Goal: Book appointment/travel/reservation

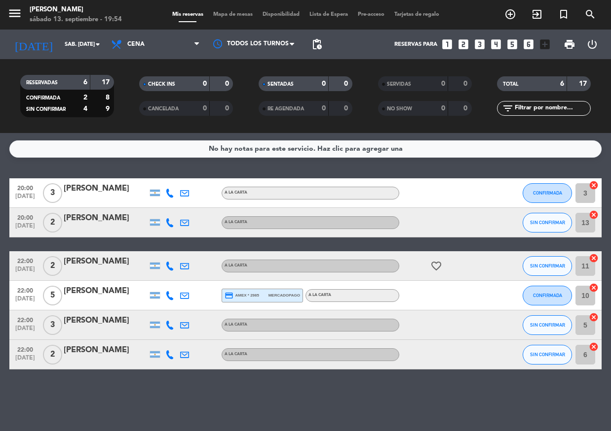
click at [546, 45] on icon "add_box" at bounding box center [544, 44] width 13 height 13
click at [533, 44] on icon "looks_6" at bounding box center [528, 44] width 13 height 13
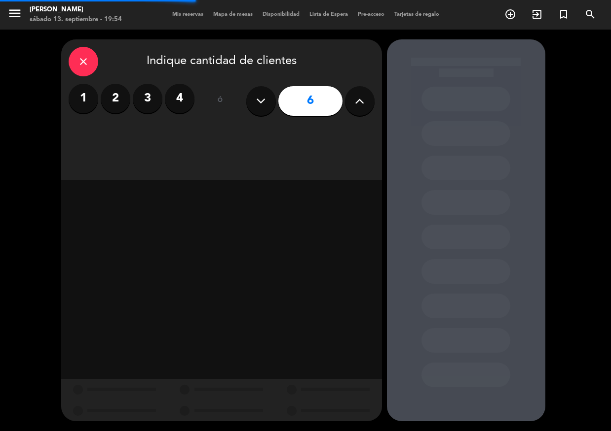
click at [355, 106] on icon at bounding box center [359, 101] width 9 height 15
click at [356, 106] on icon at bounding box center [359, 101] width 9 height 15
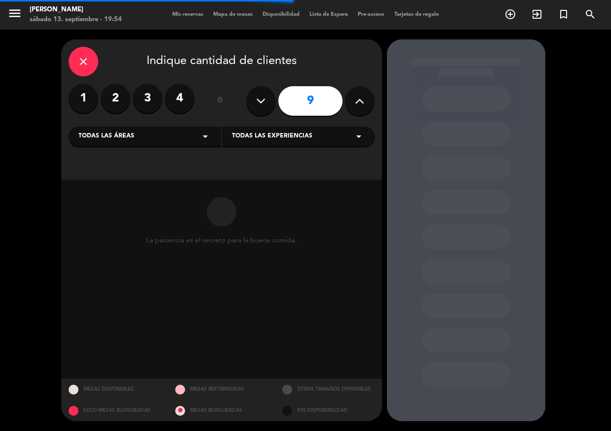
click at [356, 106] on icon at bounding box center [359, 101] width 9 height 15
type input "10"
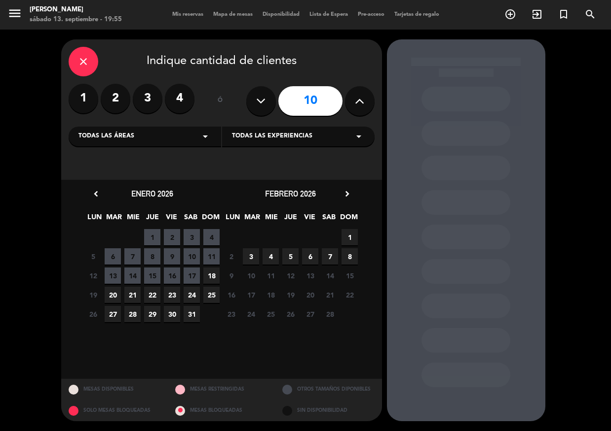
click at [134, 275] on span "14" at bounding box center [132, 276] width 16 height 16
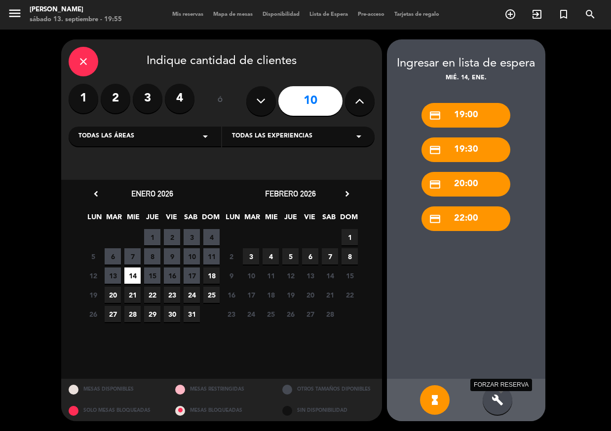
click at [495, 397] on icon "build" at bounding box center [497, 401] width 12 height 12
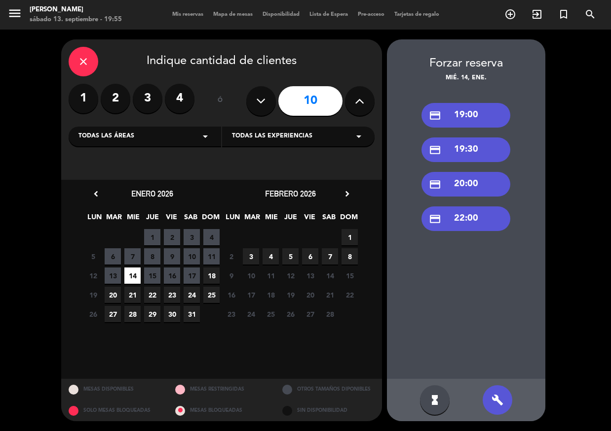
click at [494, 396] on icon "build" at bounding box center [497, 401] width 12 height 12
click at [442, 399] on div "hourglass_full" at bounding box center [435, 401] width 30 height 30
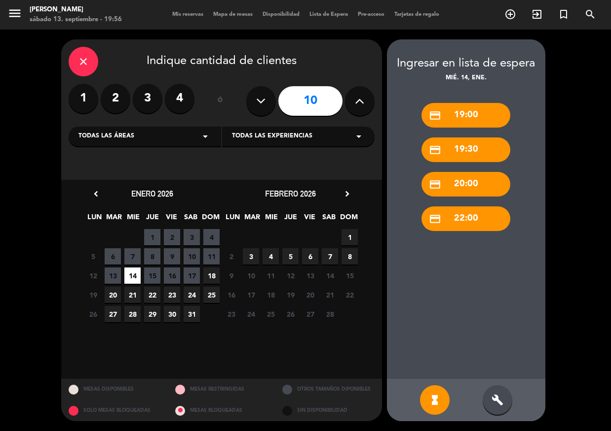
click at [466, 182] on div "credit_card 20:00" at bounding box center [465, 184] width 89 height 25
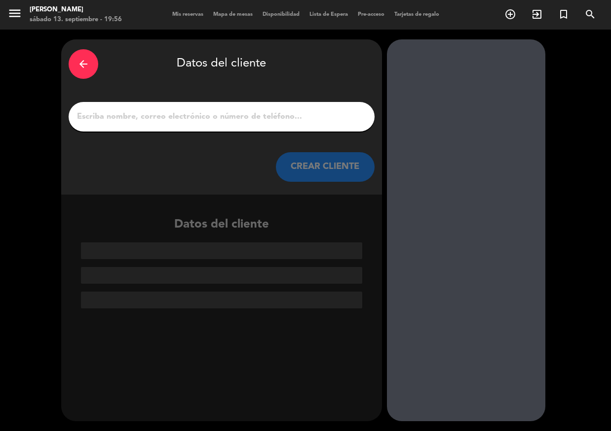
click at [90, 73] on div "arrow_back" at bounding box center [84, 64] width 30 height 30
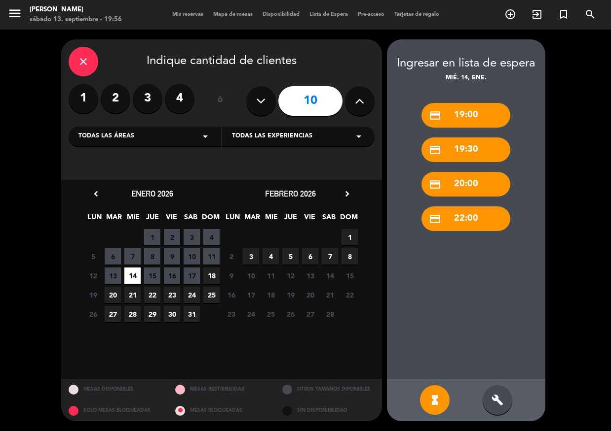
click at [175, 102] on label "4" at bounding box center [180, 99] width 30 height 30
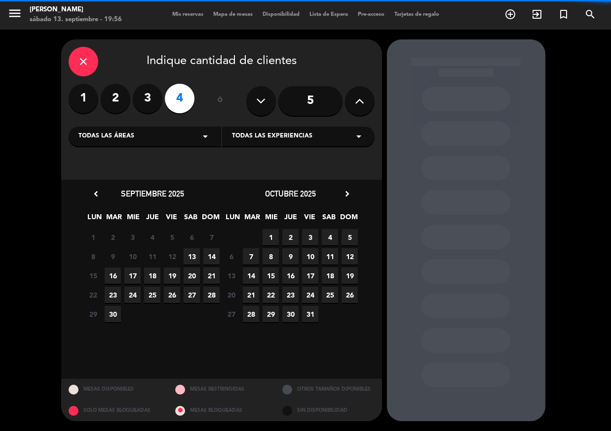
click at [369, 98] on button at bounding box center [360, 101] width 30 height 30
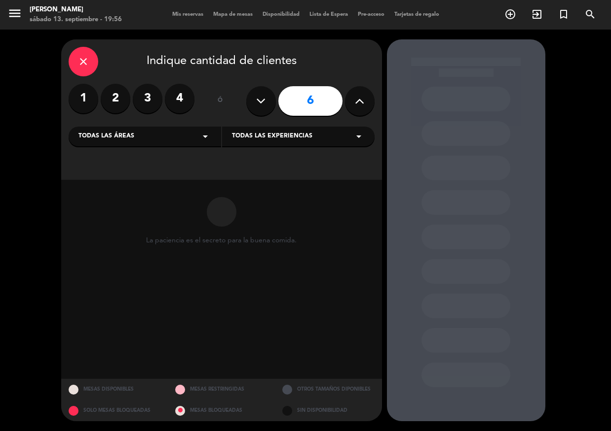
click at [369, 98] on button at bounding box center [360, 101] width 30 height 30
type input "10"
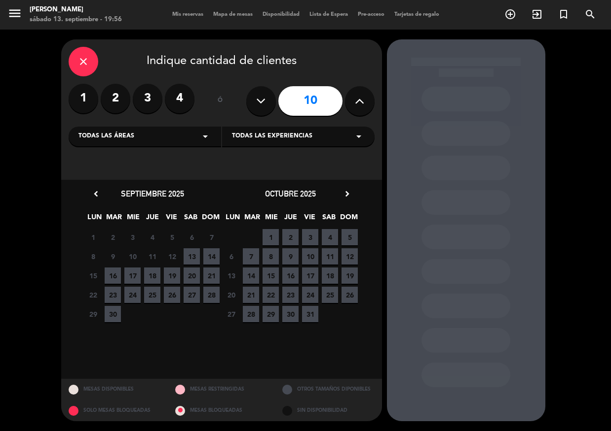
click at [212, 259] on span "14" at bounding box center [211, 257] width 16 height 16
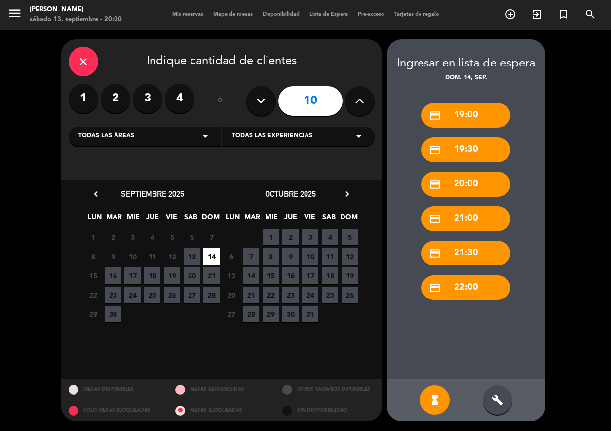
click at [473, 222] on div "credit_card 21:00" at bounding box center [465, 219] width 89 height 25
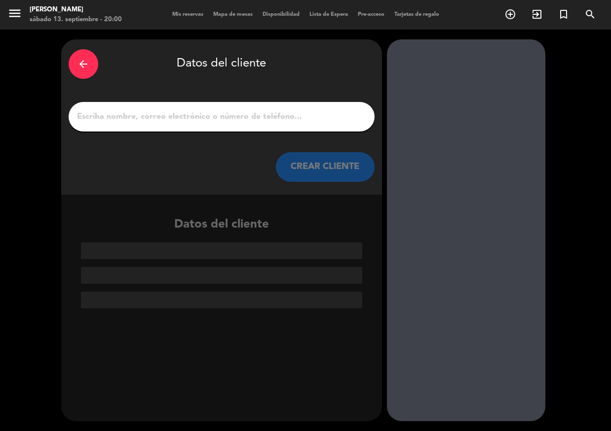
click at [230, 110] on input "1" at bounding box center [221, 117] width 291 height 14
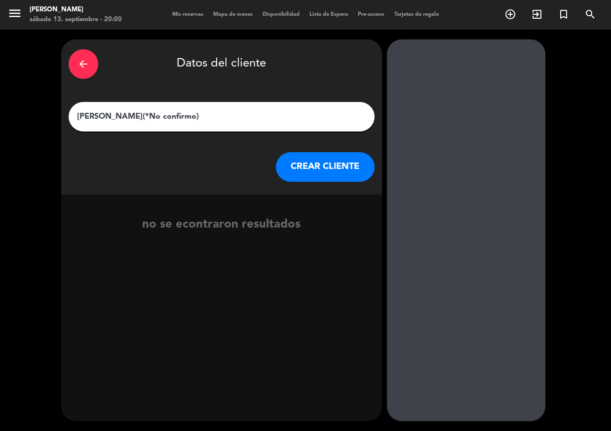
click at [198, 136] on div "arrow_back Datos del cliente [PERSON_NAME](*No confirmo) CREAR CLIENTE" at bounding box center [221, 116] width 321 height 155
click at [197, 116] on input "[PERSON_NAME](*No confirmo)" at bounding box center [221, 117] width 291 height 14
type input "[PERSON_NAME](*No confirmado)"
click at [345, 162] on button "CREAR CLIENTE" at bounding box center [325, 167] width 99 height 30
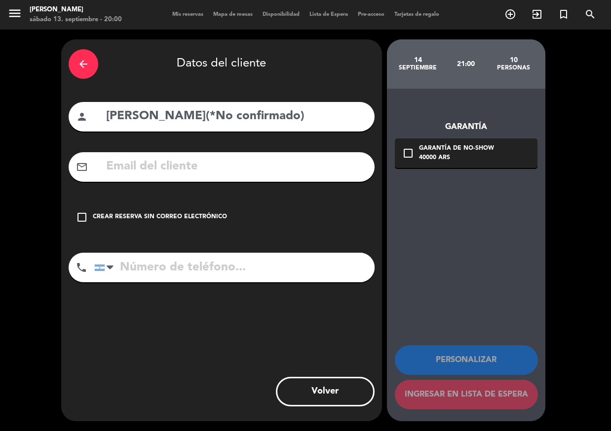
click at [238, 157] on input "text" at bounding box center [236, 167] width 262 height 20
click at [136, 270] on input "tel" at bounding box center [234, 268] width 280 height 30
click at [175, 166] on input "text" at bounding box center [236, 167] width 262 height 20
click at [116, 217] on div "Crear reserva sin correo electrónico" at bounding box center [160, 218] width 134 height 10
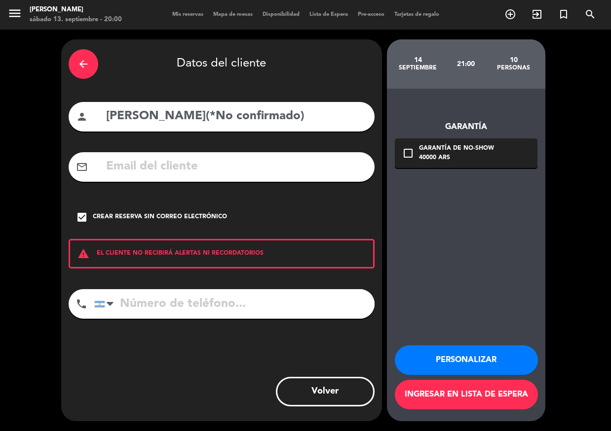
click at [147, 251] on div "warning EL CLIENTE NO RECIBIRÁ ALERTAS NI RECORDATORIOS" at bounding box center [222, 254] width 306 height 30
click at [170, 304] on input "tel" at bounding box center [234, 304] width 280 height 30
click at [461, 158] on div "40000 ARS" at bounding box center [456, 158] width 75 height 10
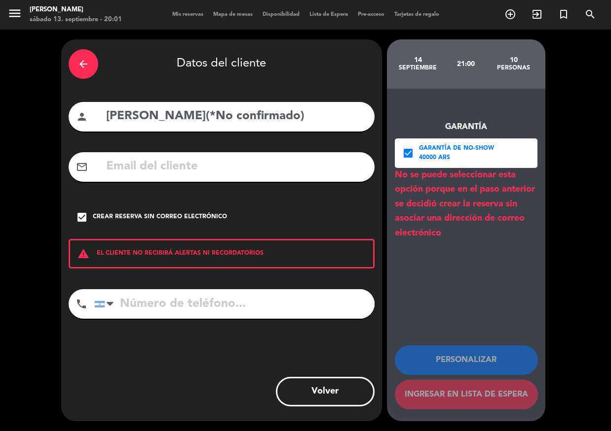
click at [461, 158] on div "40000 ARS" at bounding box center [456, 158] width 75 height 10
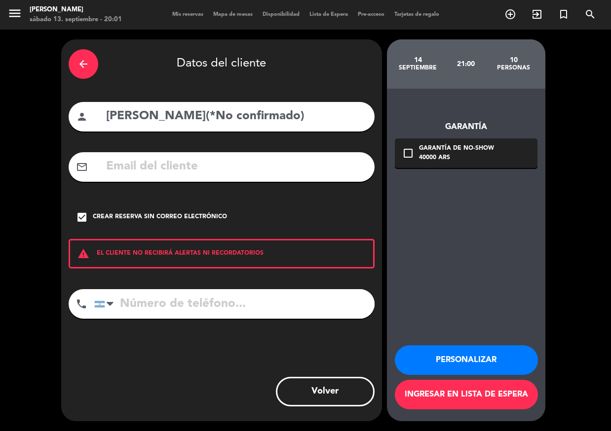
click at [188, 304] on input "tel" at bounding box center [234, 304] width 280 height 30
paste input "[PHONE_NUMBER]"
type input "[PHONE_NUMBER]"
click at [289, 339] on div "arrow_back Datos del cliente person [PERSON_NAME](*No confirmado) mail_outline …" at bounding box center [221, 230] width 321 height 382
click at [462, 398] on button "Ingresar en lista de espera" at bounding box center [466, 395] width 143 height 30
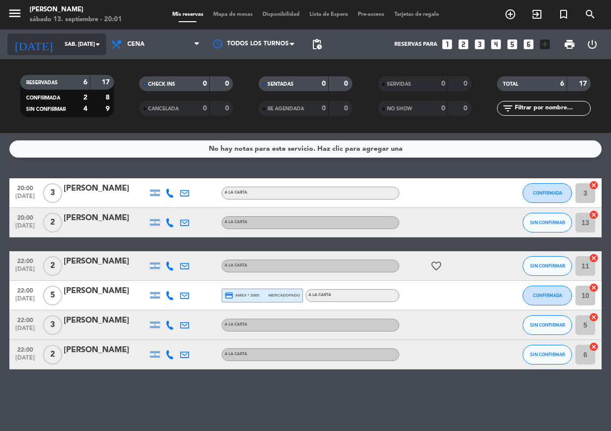
click at [69, 37] on input "sáb. [DATE]" at bounding box center [97, 44] width 75 height 16
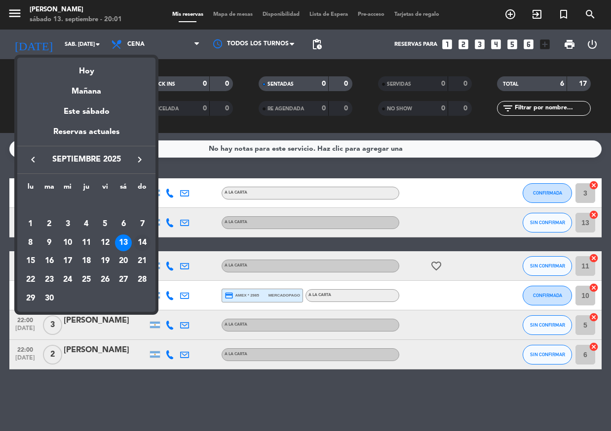
click at [138, 238] on div "14" at bounding box center [142, 243] width 17 height 17
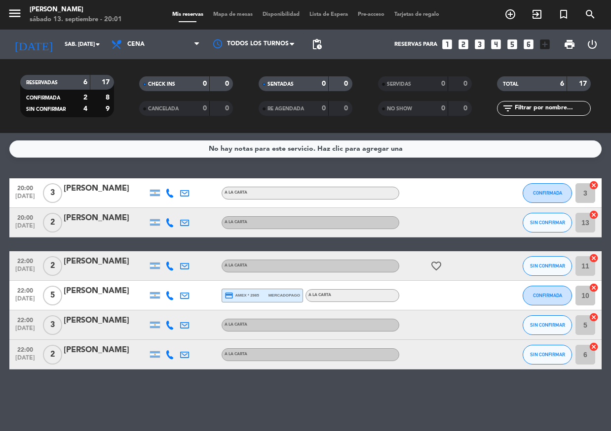
type input "dom. [DATE]"
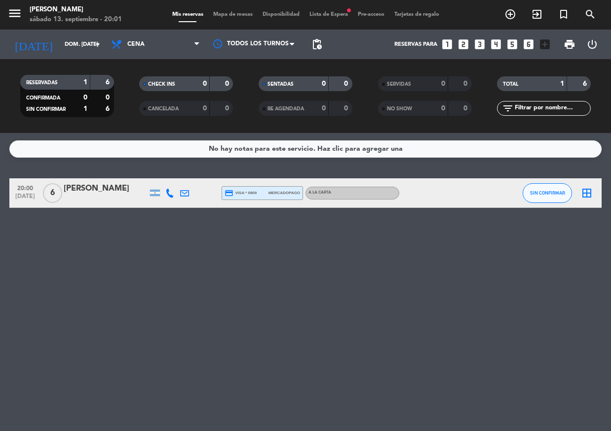
click at [334, 15] on span "Lista de Espera fiber_manual_record" at bounding box center [328, 14] width 48 height 5
click at [320, 15] on span "Lista de Espera fiber_manual_record" at bounding box center [328, 14] width 48 height 5
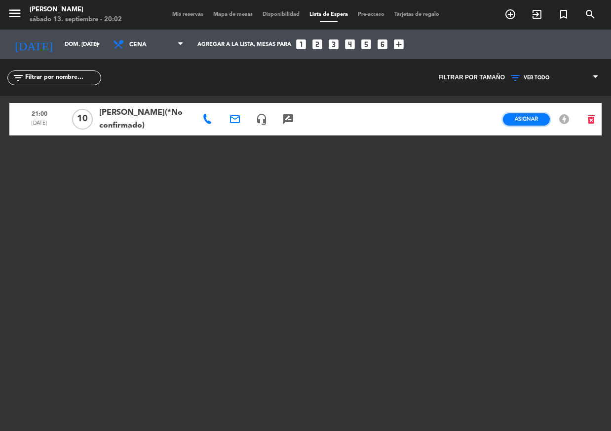
click at [524, 122] on span "Asignar" at bounding box center [525, 118] width 23 height 7
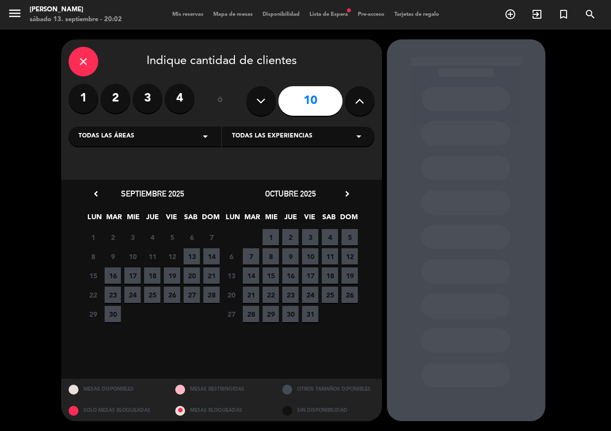
click at [210, 252] on span "14" at bounding box center [211, 257] width 16 height 16
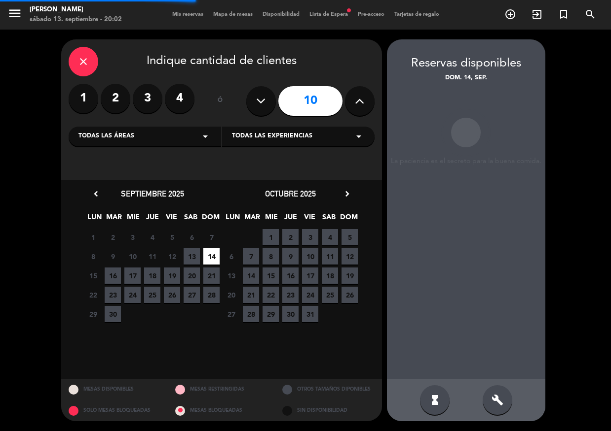
click at [188, 139] on div "Todas las áreas arrow_drop_down" at bounding box center [145, 137] width 152 height 20
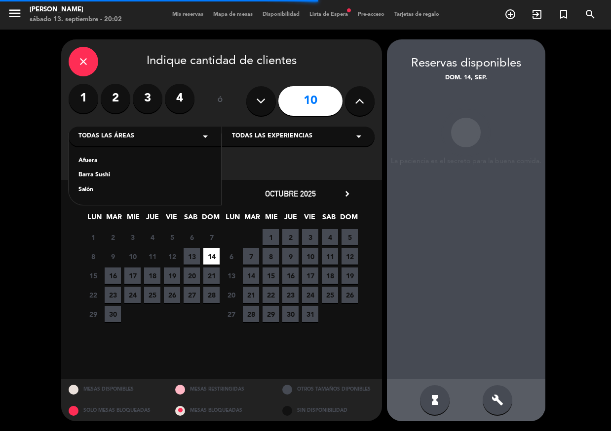
click at [188, 139] on div "Todas las áreas arrow_drop_down" at bounding box center [145, 137] width 152 height 20
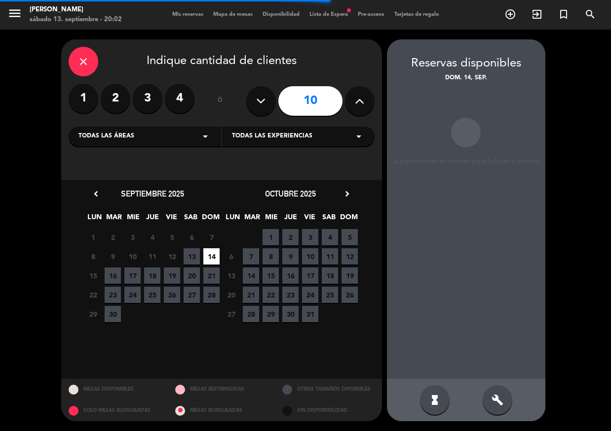
click at [260, 136] on span "Todas las experiencias" at bounding box center [272, 137] width 80 height 10
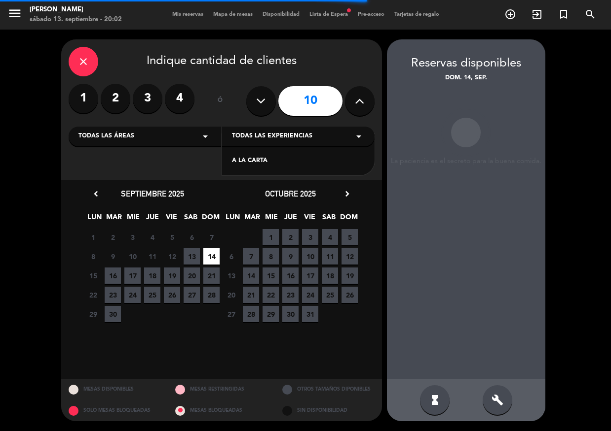
click at [260, 136] on span "Todas las experiencias" at bounding box center [272, 137] width 80 height 10
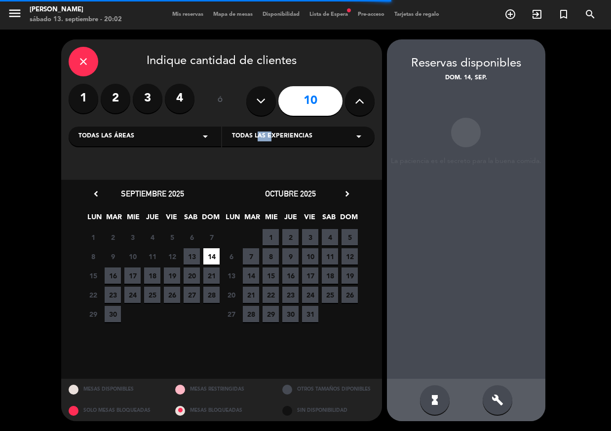
click at [260, 136] on span "Todas las experiencias" at bounding box center [272, 137] width 80 height 10
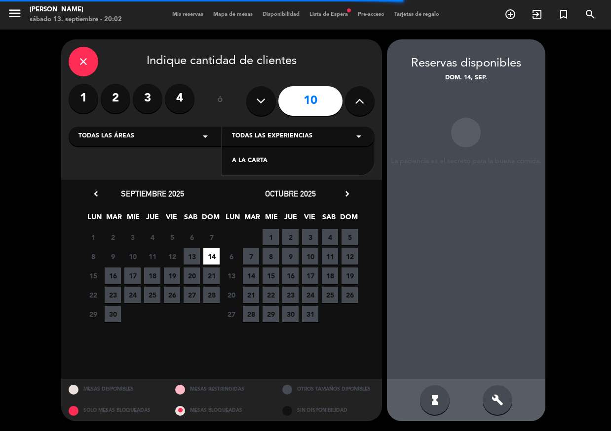
click at [257, 150] on div "A LA CARTA" at bounding box center [298, 155] width 152 height 42
click at [255, 156] on div "A LA CARTA" at bounding box center [298, 155] width 152 height 42
click at [253, 160] on div "A LA CARTA" at bounding box center [298, 161] width 133 height 10
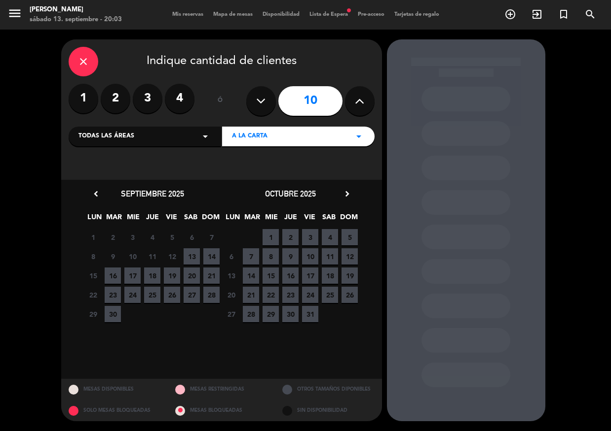
click at [286, 133] on div "A LA CARTA arrow_drop_down" at bounding box center [298, 137] width 152 height 20
click at [276, 140] on div "A LA CARTA arrow_drop_down" at bounding box center [298, 137] width 152 height 20
click at [87, 58] on icon "close" at bounding box center [83, 62] width 12 height 12
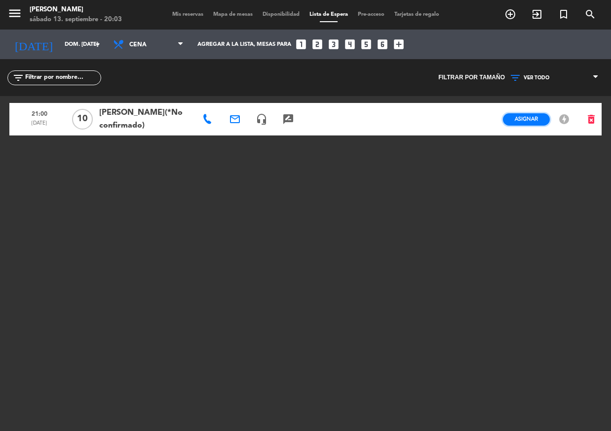
click at [533, 115] on span "Asignar" at bounding box center [525, 118] width 23 height 7
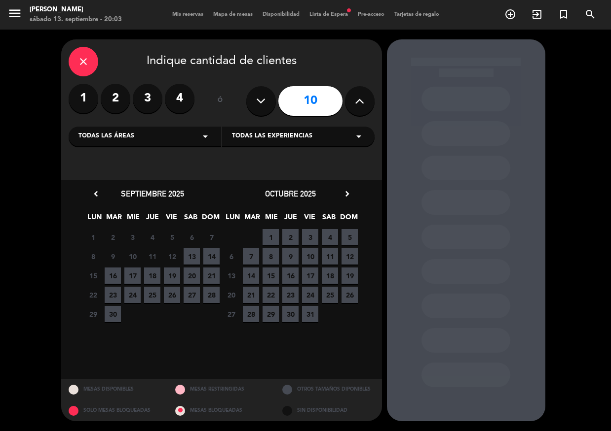
click at [189, 19] on div "menu Yujin Sushibar sábado 13. septiembre - 20:03 Mis reservas Mapa de mesas Di…" at bounding box center [305, 15] width 611 height 30
click at [186, 18] on div "Mis reservas Mapa de mesas Disponibilidad Lista de Espera fiber_manual_record P…" at bounding box center [305, 14] width 277 height 9
click at [180, 13] on span "Mis reservas" at bounding box center [187, 14] width 41 height 5
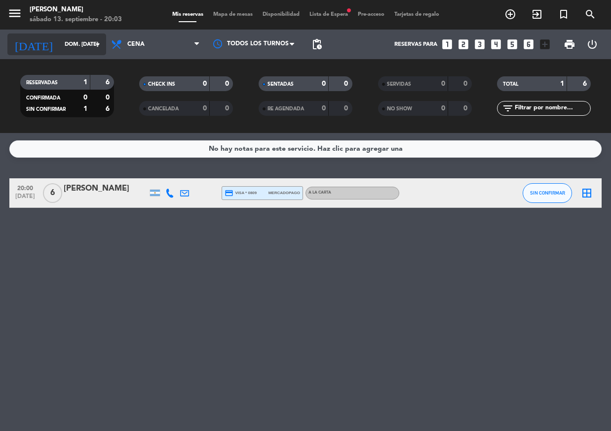
click at [78, 52] on input "dom. [DATE]" at bounding box center [97, 44] width 75 height 16
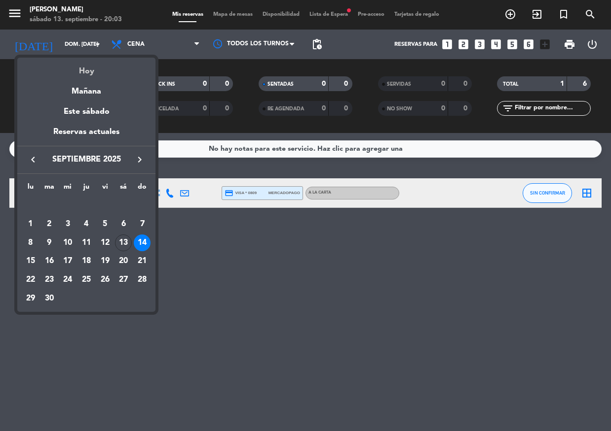
click at [83, 74] on div "Hoy" at bounding box center [86, 68] width 138 height 20
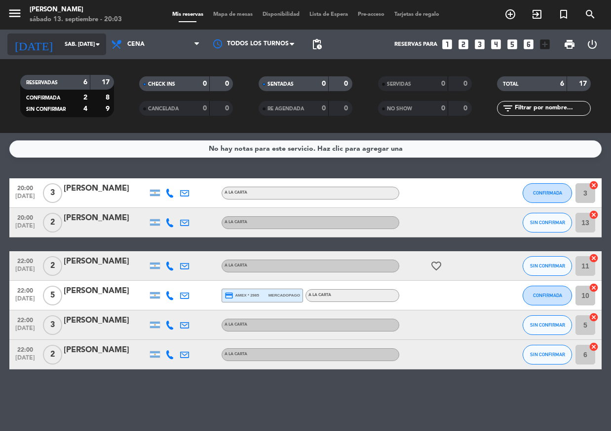
click at [76, 41] on input "sáb. [DATE]" at bounding box center [97, 44] width 75 height 16
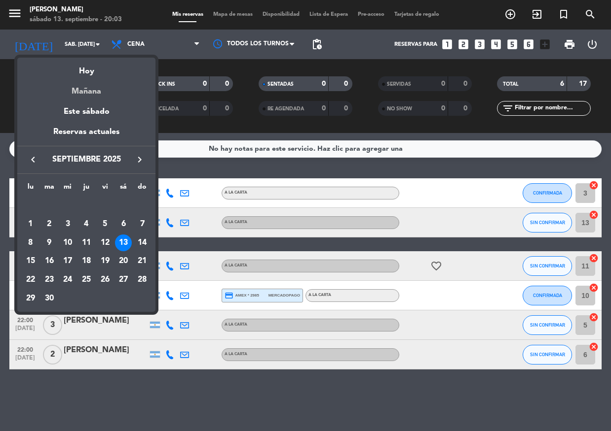
click at [92, 85] on div "Mañana" at bounding box center [86, 88] width 138 height 20
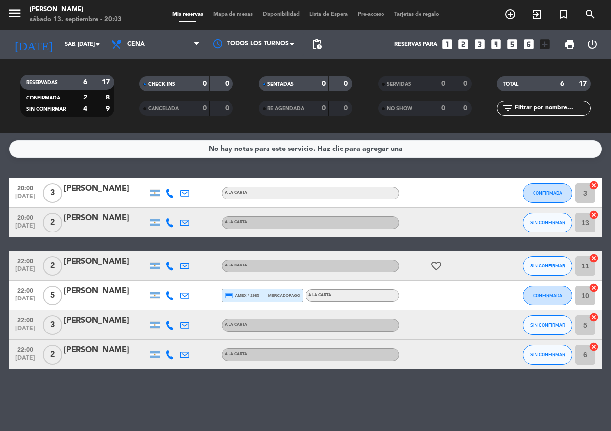
type input "dom. [DATE]"
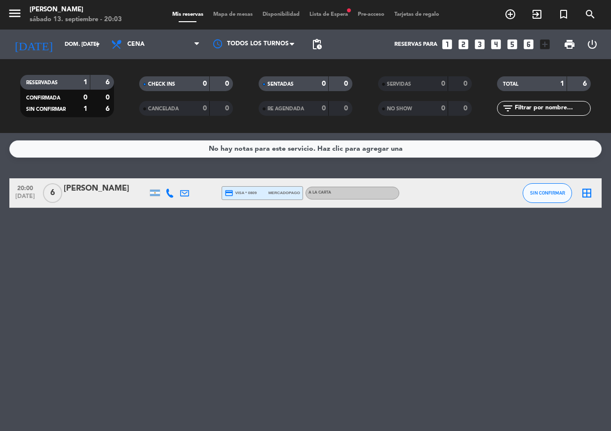
click at [325, 8] on div "menu Yujin Sushibar sábado 13. septiembre - 20:03 Mis reservas Mapa de mesas Di…" at bounding box center [305, 15] width 611 height 30
click at [324, 13] on span "Lista de Espera fiber_manual_record" at bounding box center [328, 14] width 48 height 5
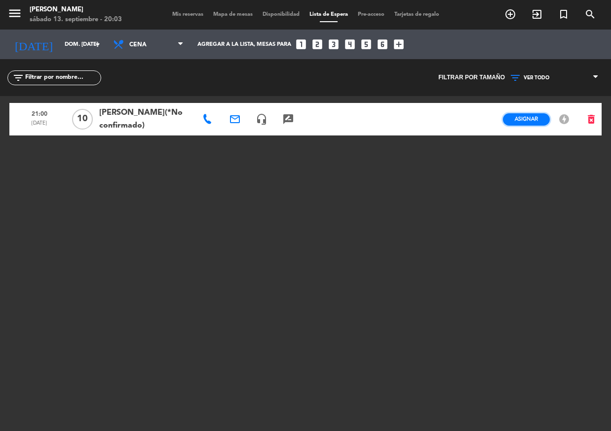
click at [527, 123] on button "Asignar" at bounding box center [526, 119] width 47 height 12
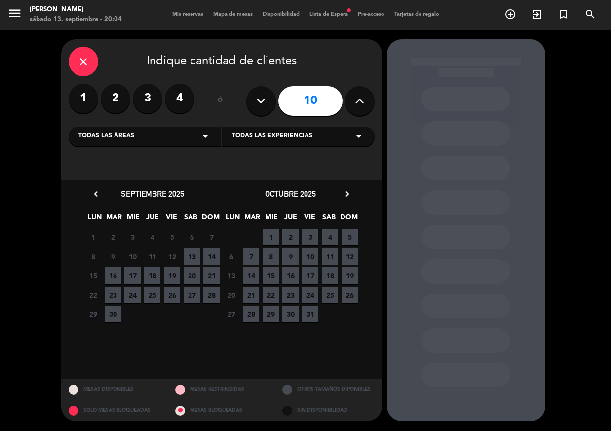
click at [213, 254] on span "14" at bounding box center [211, 257] width 16 height 16
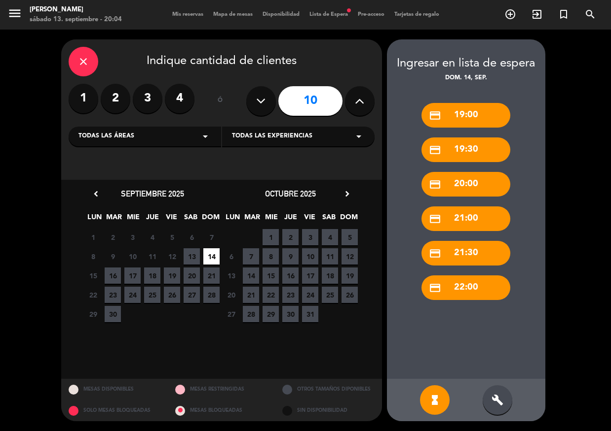
click at [461, 216] on div "credit_card 21:00" at bounding box center [465, 219] width 89 height 25
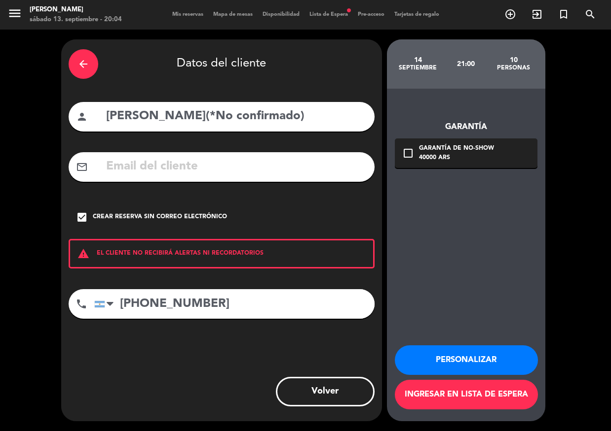
click at [426, 354] on button "Personalizar" at bounding box center [466, 361] width 143 height 30
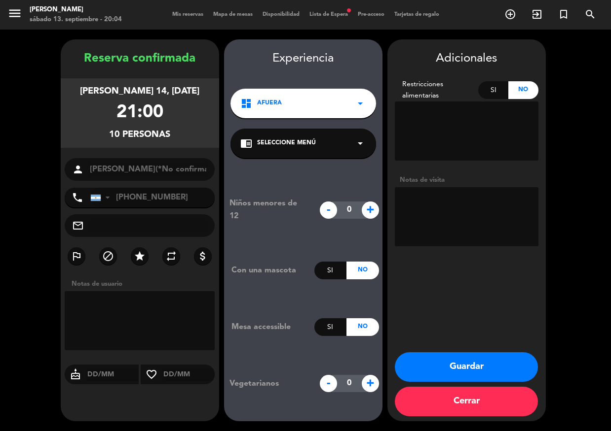
click at [369, 212] on span "+" at bounding box center [369, 210] width 17 height 17
click at [368, 212] on span "+" at bounding box center [369, 210] width 17 height 17
type input "3"
click at [362, 221] on div "Niños menores de 12 - 3 +" at bounding box center [303, 210] width 158 height 26
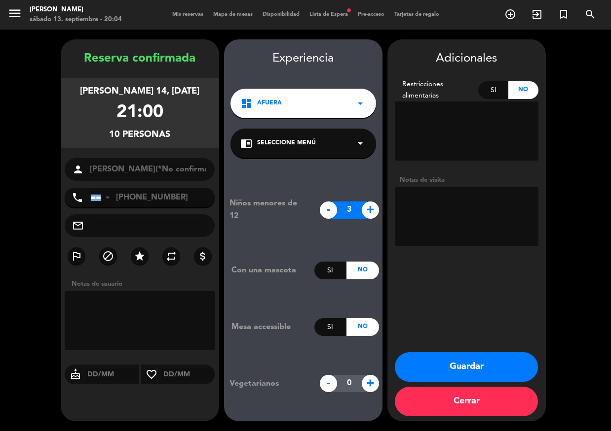
click at [455, 417] on div "Guardar Cerrar" at bounding box center [466, 387] width 158 height 69
click at [457, 411] on button "Cerrar" at bounding box center [466, 402] width 143 height 30
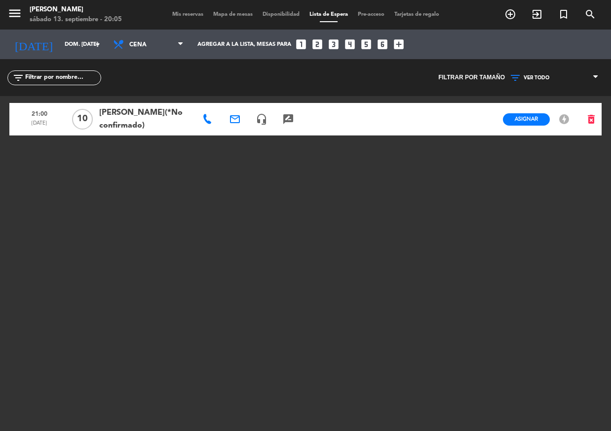
click at [174, 12] on span "Mis reservas" at bounding box center [187, 14] width 41 height 5
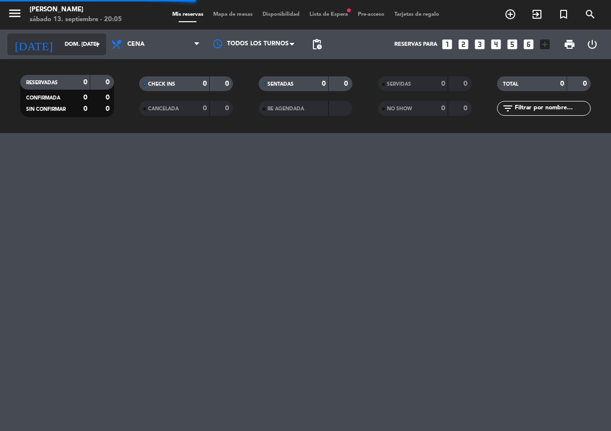
click at [81, 45] on input "dom. [DATE]" at bounding box center [97, 44] width 75 height 16
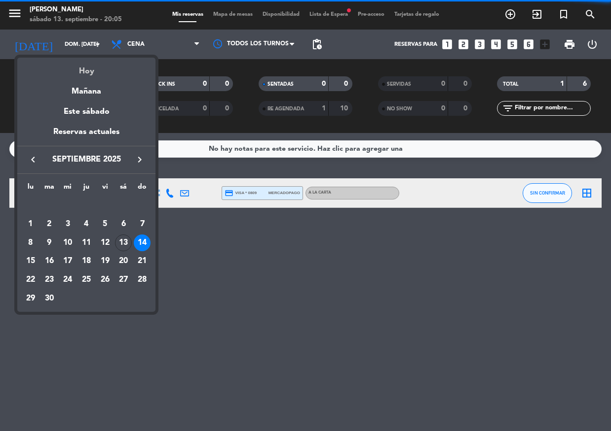
click at [86, 73] on div "Hoy" at bounding box center [86, 68] width 138 height 20
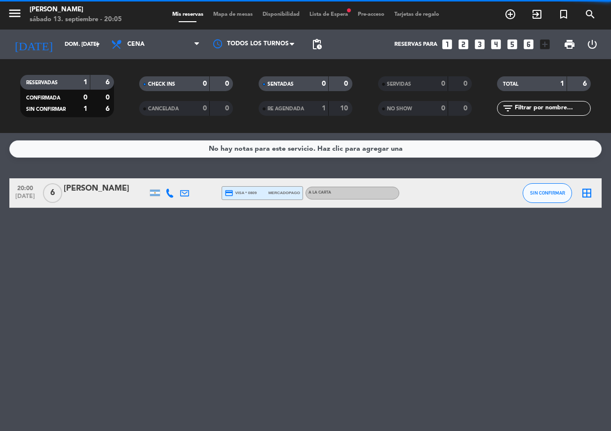
type input "sáb. [DATE]"
